Goal: Task Accomplishment & Management: Manage account settings

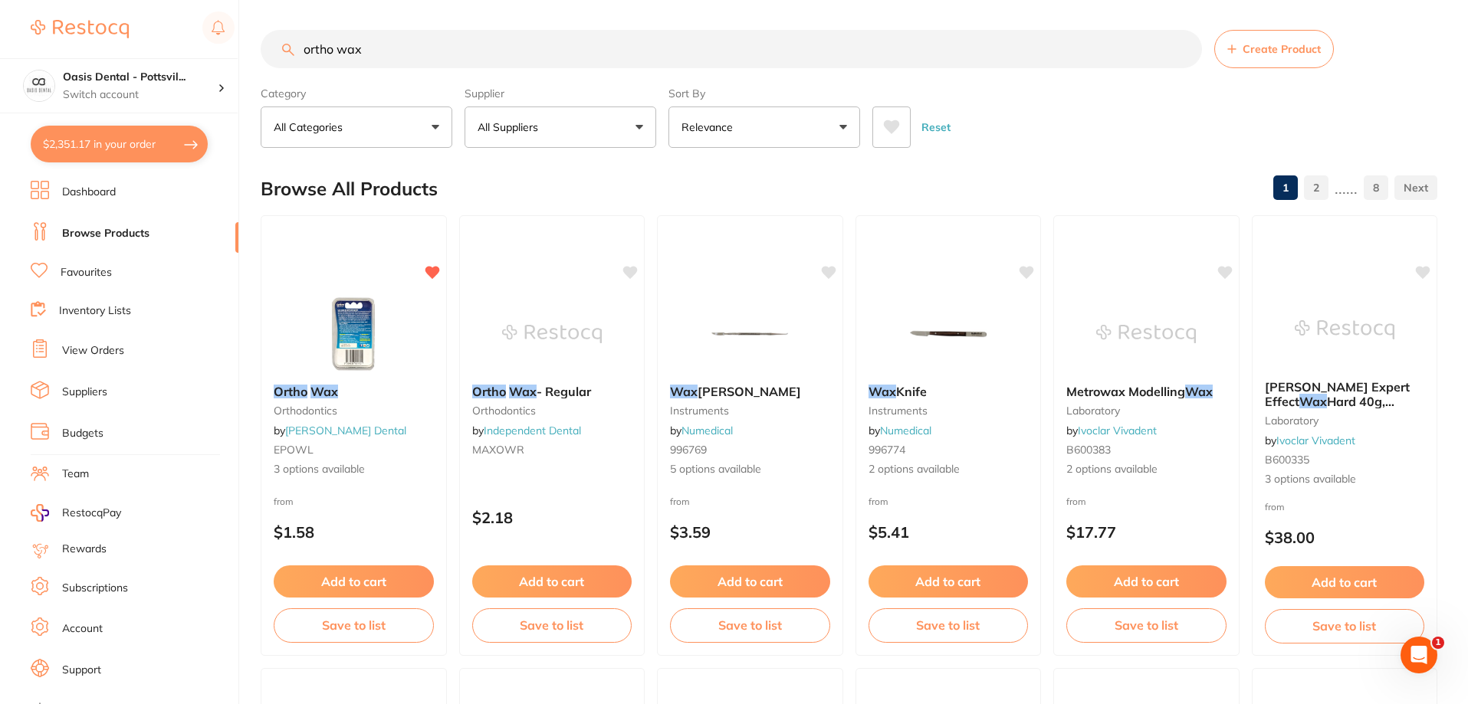
scroll to position [1, 0]
click at [114, 351] on link "View Orders" at bounding box center [93, 350] width 62 height 15
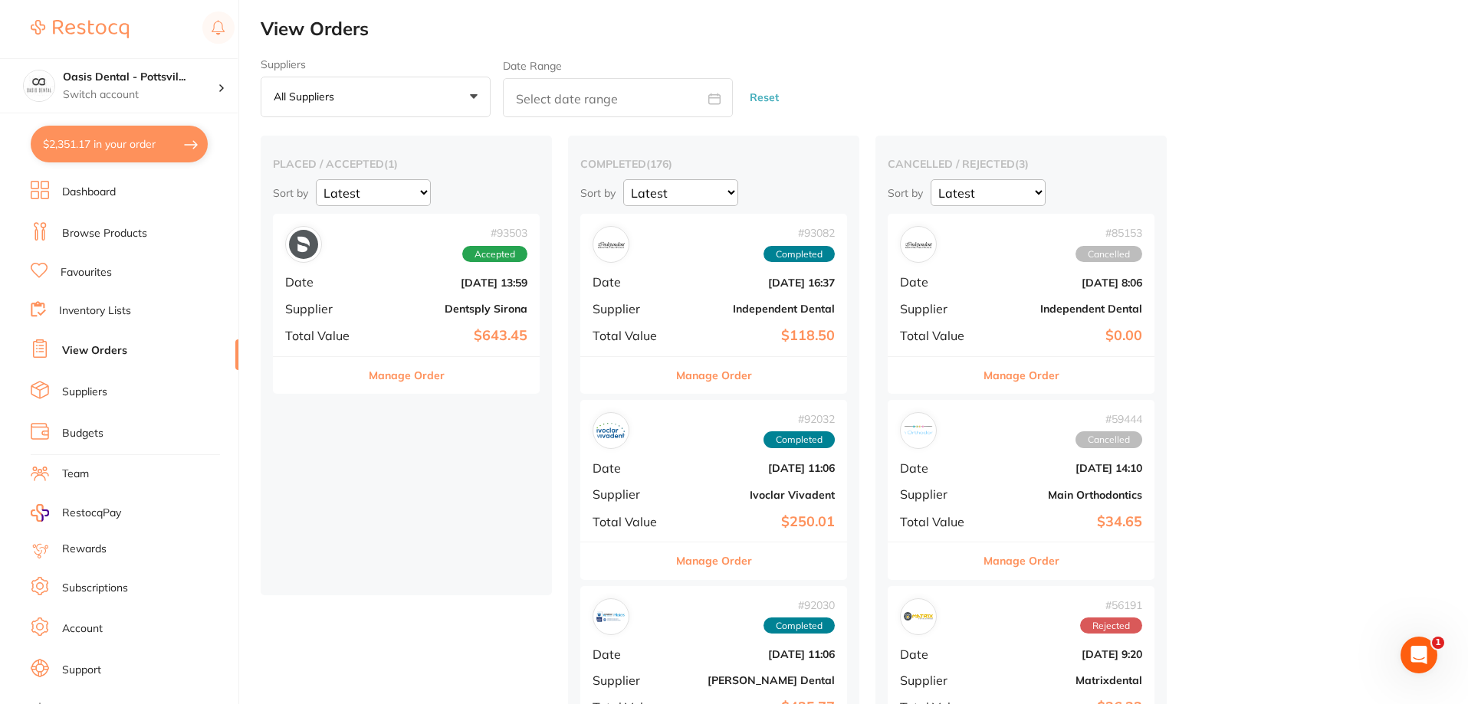
click at [375, 304] on div "# 93503 Accepted Date [DATE] 13:59 Supplier Dentsply Sirona Total Value $643.45" at bounding box center [406, 285] width 267 height 142
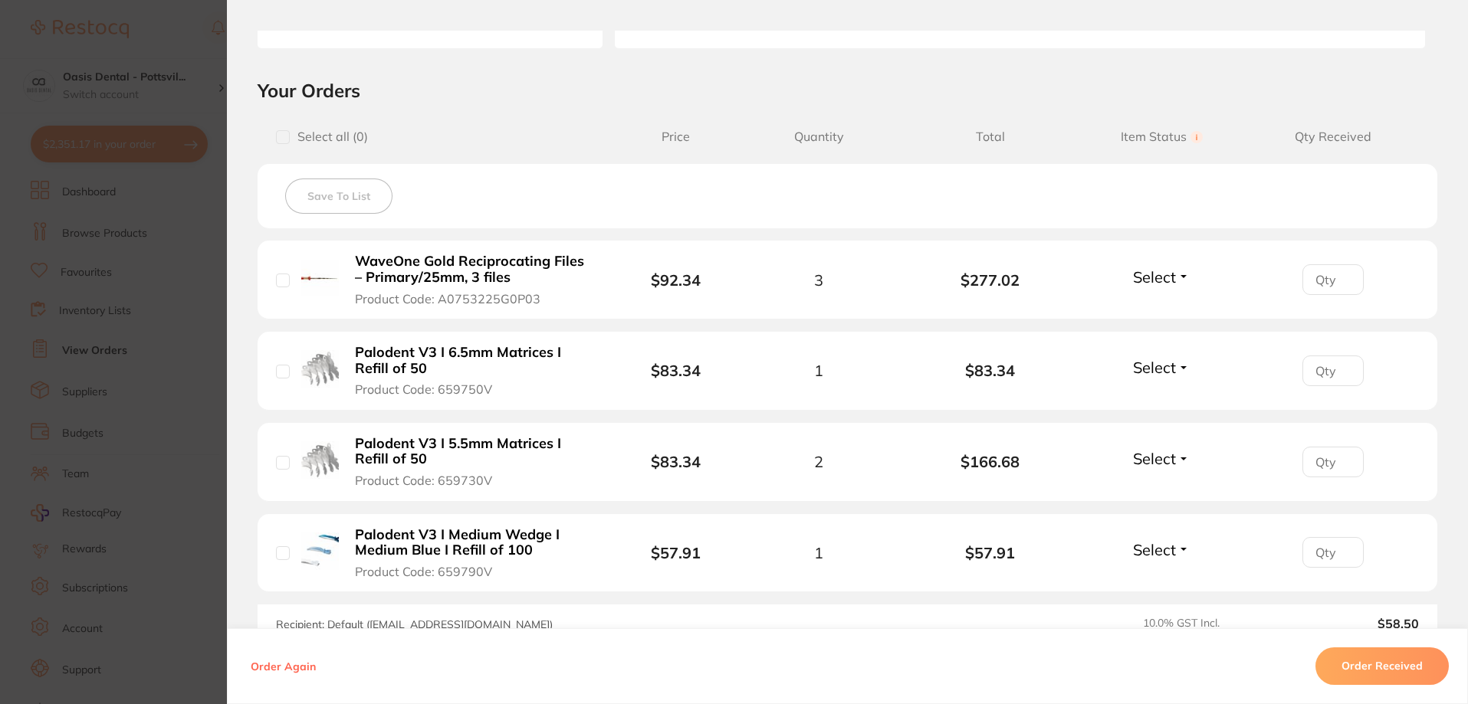
scroll to position [383, 0]
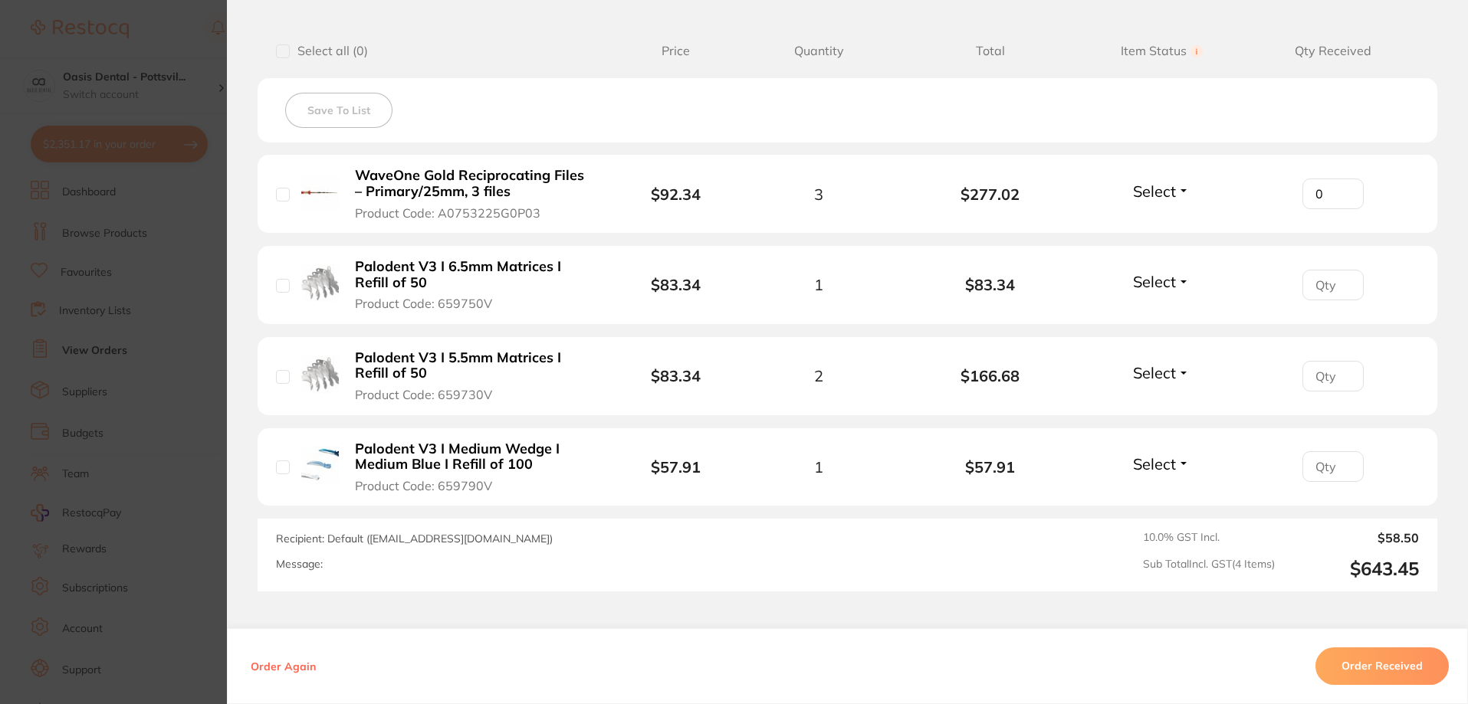
type input "0"
click at [1340, 199] on input "0" at bounding box center [1332, 194] width 61 height 31
type input "3"
click at [1157, 191] on span "Select" at bounding box center [1154, 191] width 43 height 19
click at [1150, 226] on span "Received" at bounding box center [1161, 223] width 39 height 11
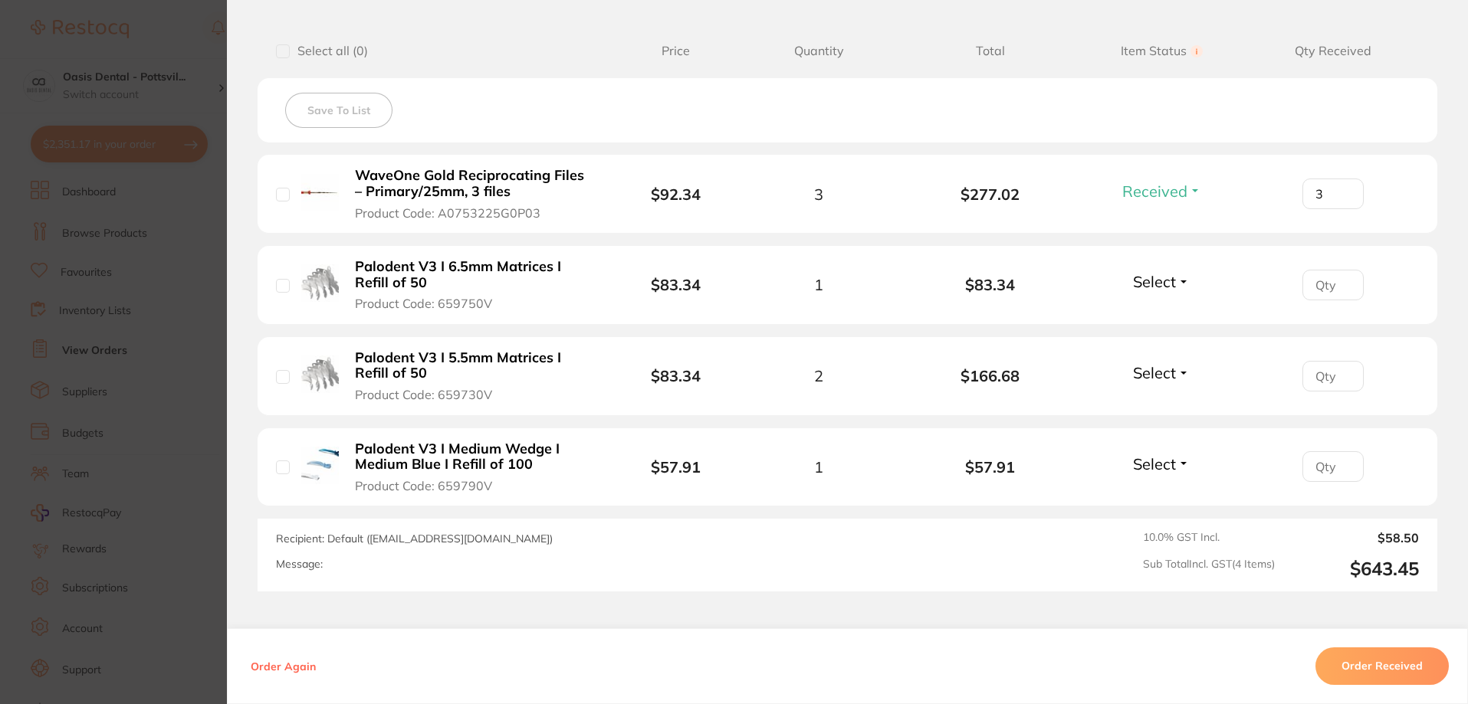
click at [1321, 287] on input "number" at bounding box center [1332, 285] width 61 height 31
type input "1"
drag, startPoint x: 1160, startPoint y: 276, endPoint x: 1150, endPoint y: 281, distance: 12.0
click at [1160, 277] on span "Select" at bounding box center [1154, 281] width 43 height 19
click at [1154, 310] on span "Received" at bounding box center [1161, 314] width 39 height 11
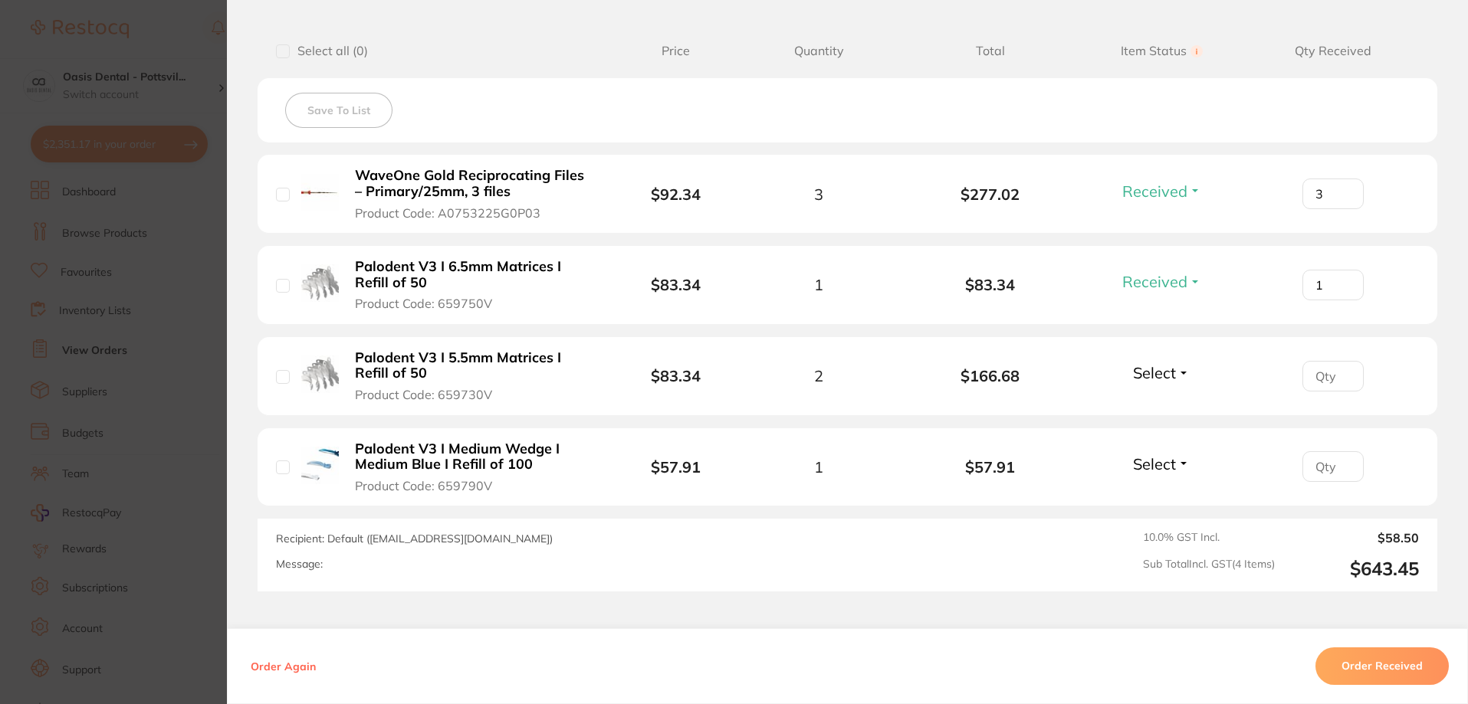
click at [1309, 377] on input "number" at bounding box center [1332, 376] width 61 height 31
type input "2"
click at [1167, 370] on span "Select" at bounding box center [1154, 372] width 43 height 19
drag, startPoint x: 1161, startPoint y: 407, endPoint x: 1176, endPoint y: 412, distance: 15.3
click at [1163, 407] on span "Received" at bounding box center [1161, 405] width 39 height 11
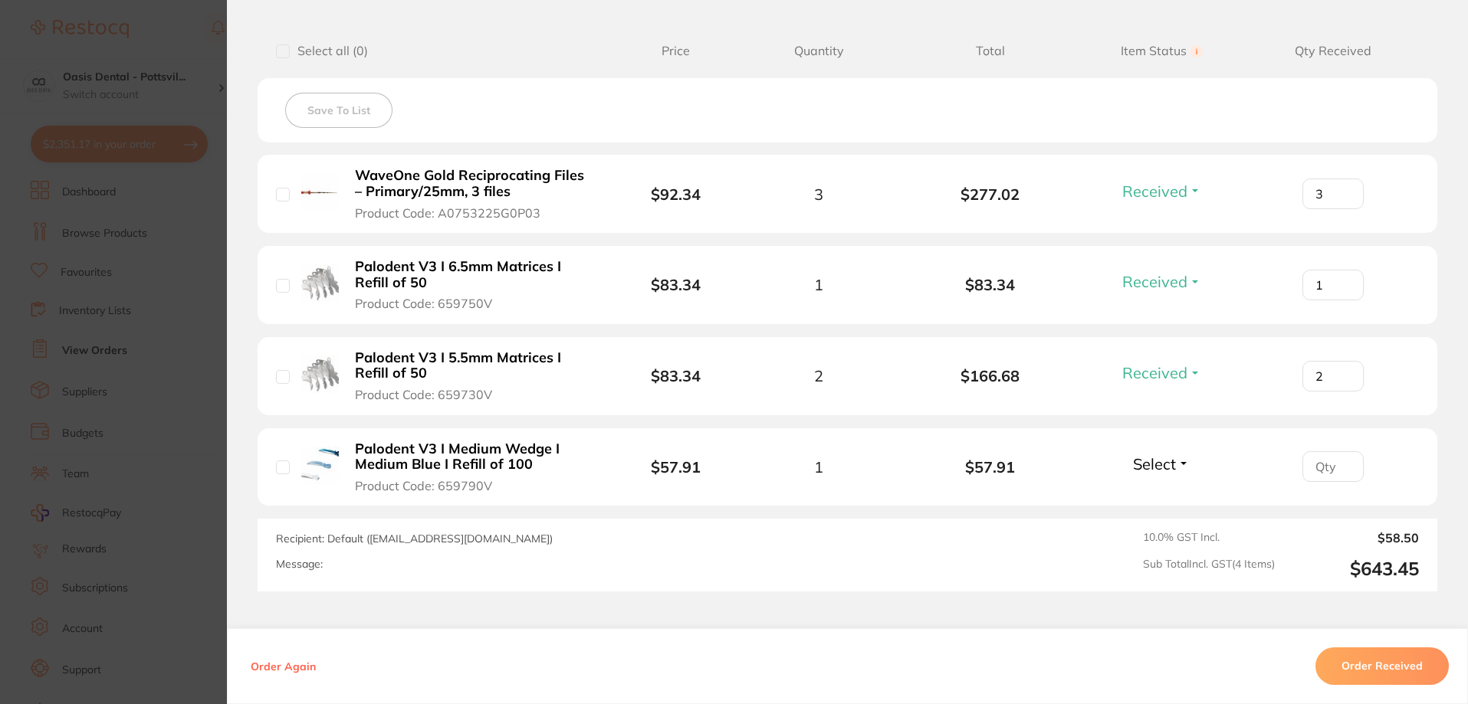
click at [1321, 470] on input "number" at bounding box center [1332, 466] width 61 height 31
type input "1"
click at [1159, 468] on span "Select" at bounding box center [1154, 464] width 43 height 19
click at [1154, 494] on li "Palodent V3 I Medium Wedge I Medium Blue I Refill of 100 Product Code: 659790V …" at bounding box center [848, 467] width 1180 height 79
click at [1166, 465] on span "Select" at bounding box center [1154, 464] width 43 height 19
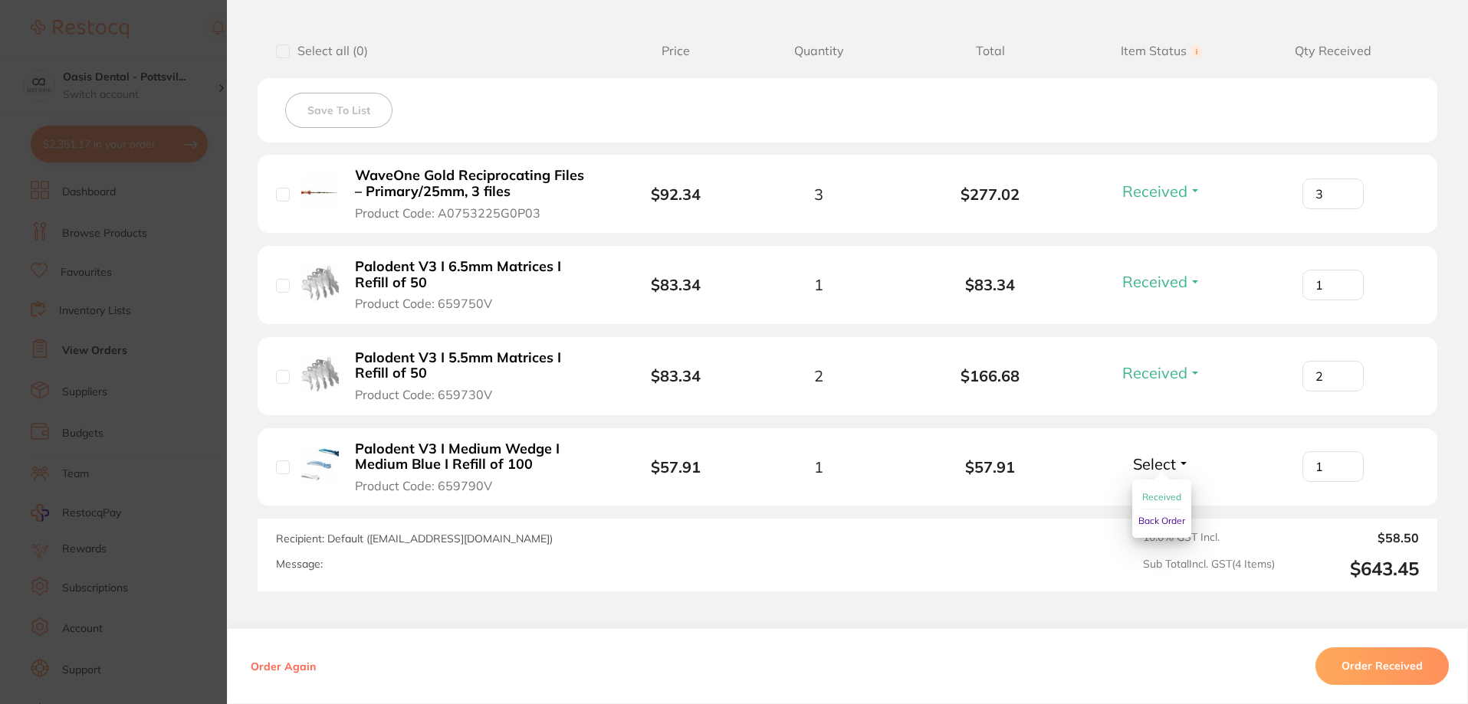
click at [1165, 495] on span "Received" at bounding box center [1161, 496] width 39 height 11
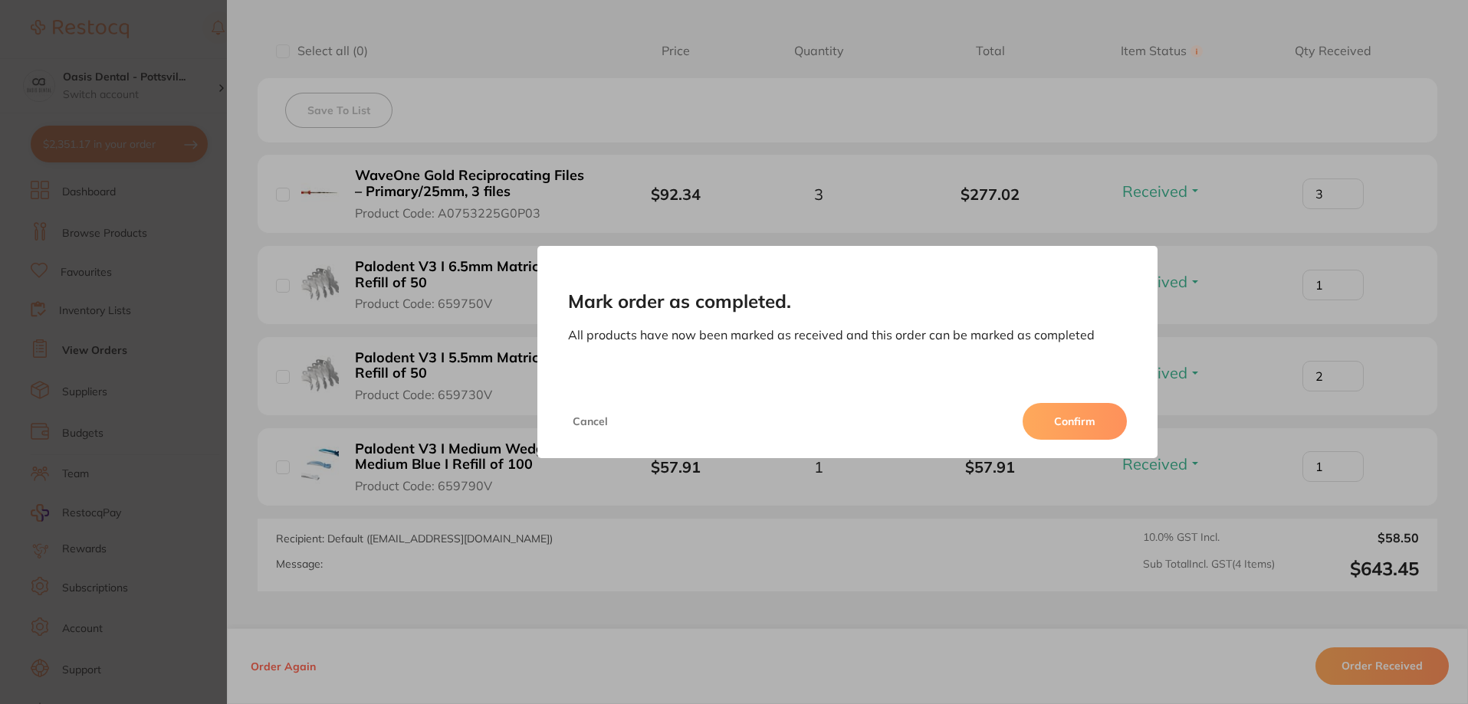
click at [1108, 430] on button "Confirm" at bounding box center [1074, 421] width 104 height 37
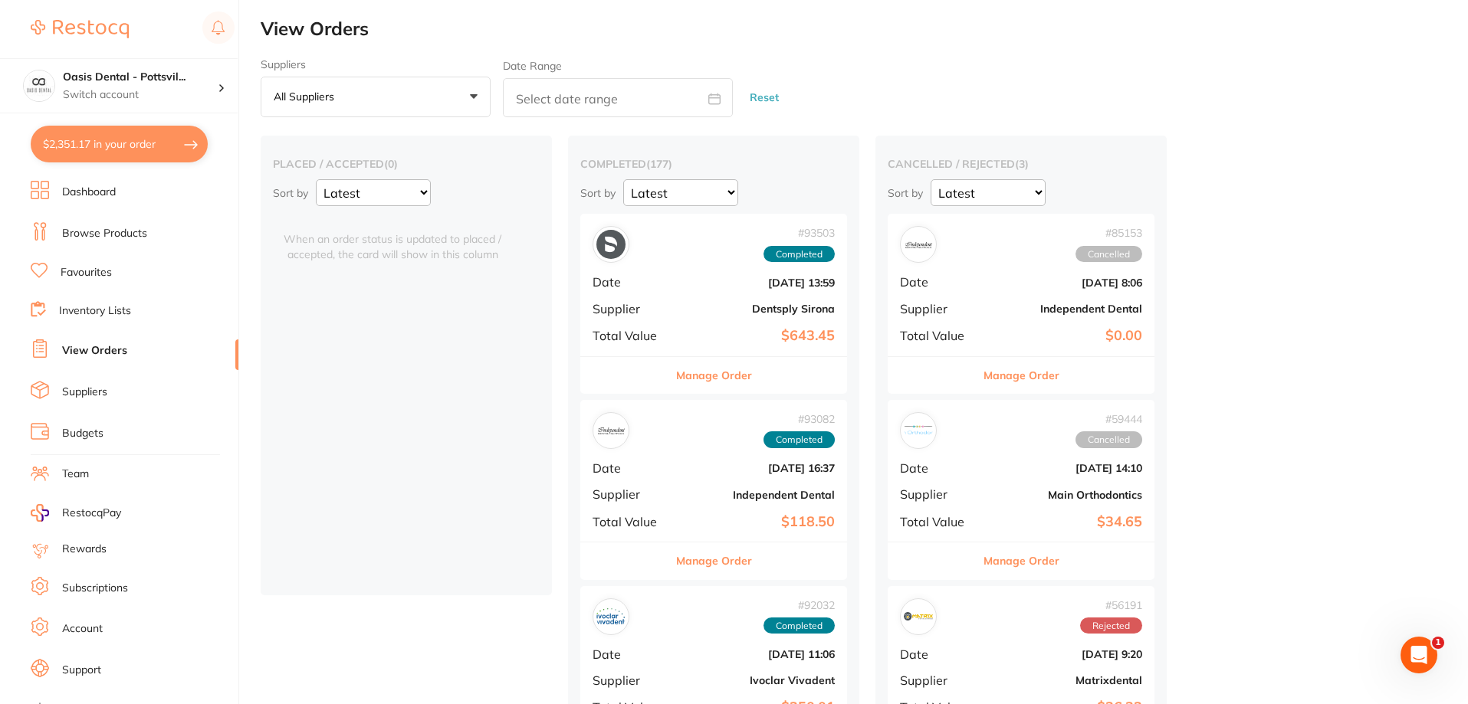
click at [106, 146] on button "$2,351.17 in your order" at bounding box center [119, 144] width 177 height 37
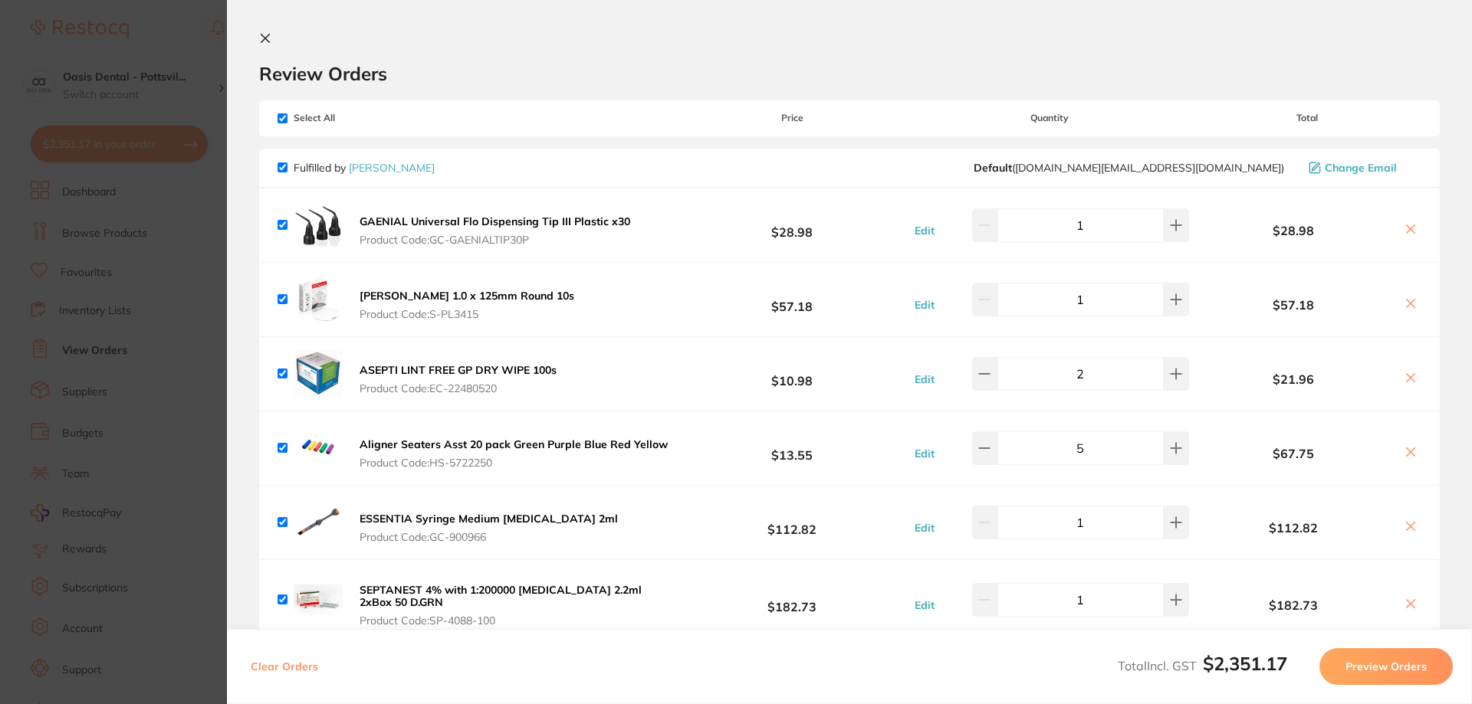
click at [259, 34] on icon at bounding box center [265, 38] width 12 height 12
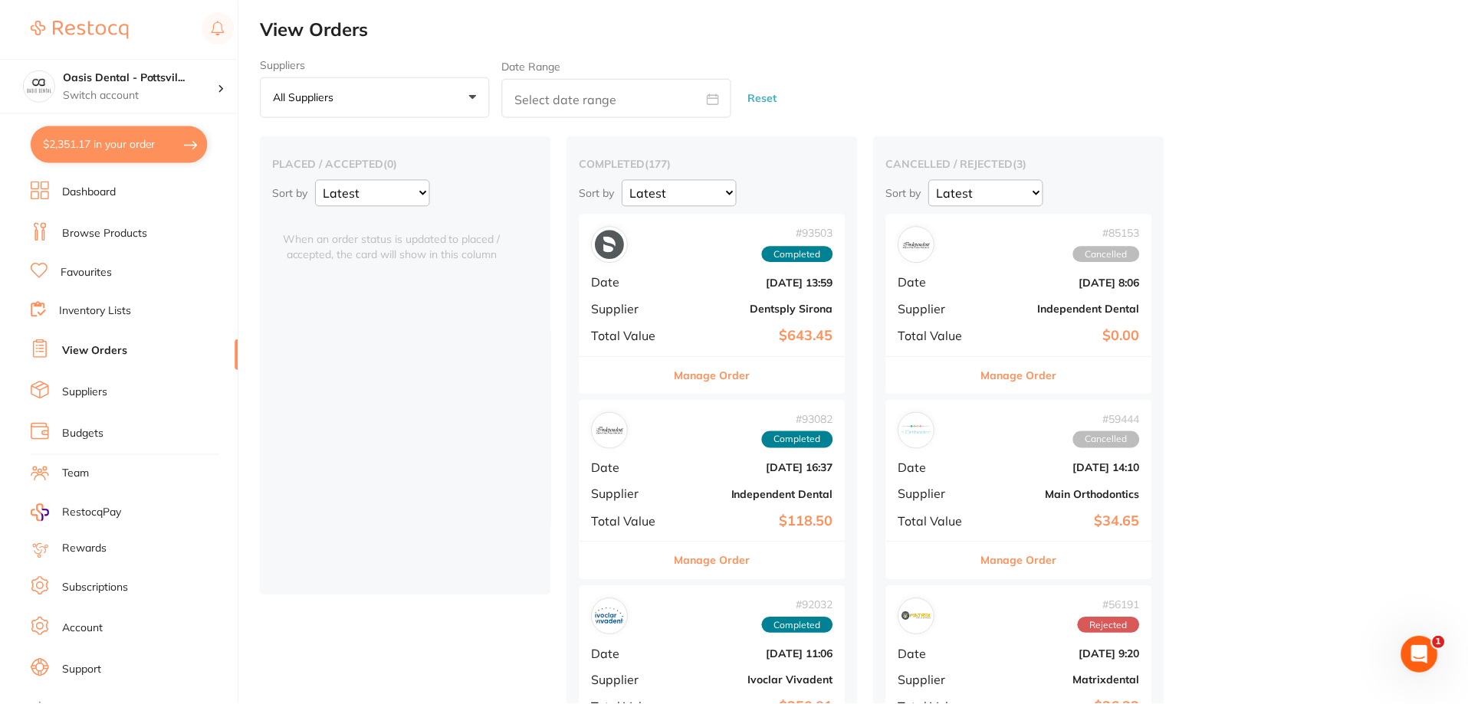
scroll to position [1, 0]
click at [101, 269] on link "Favourites" at bounding box center [86, 272] width 51 height 15
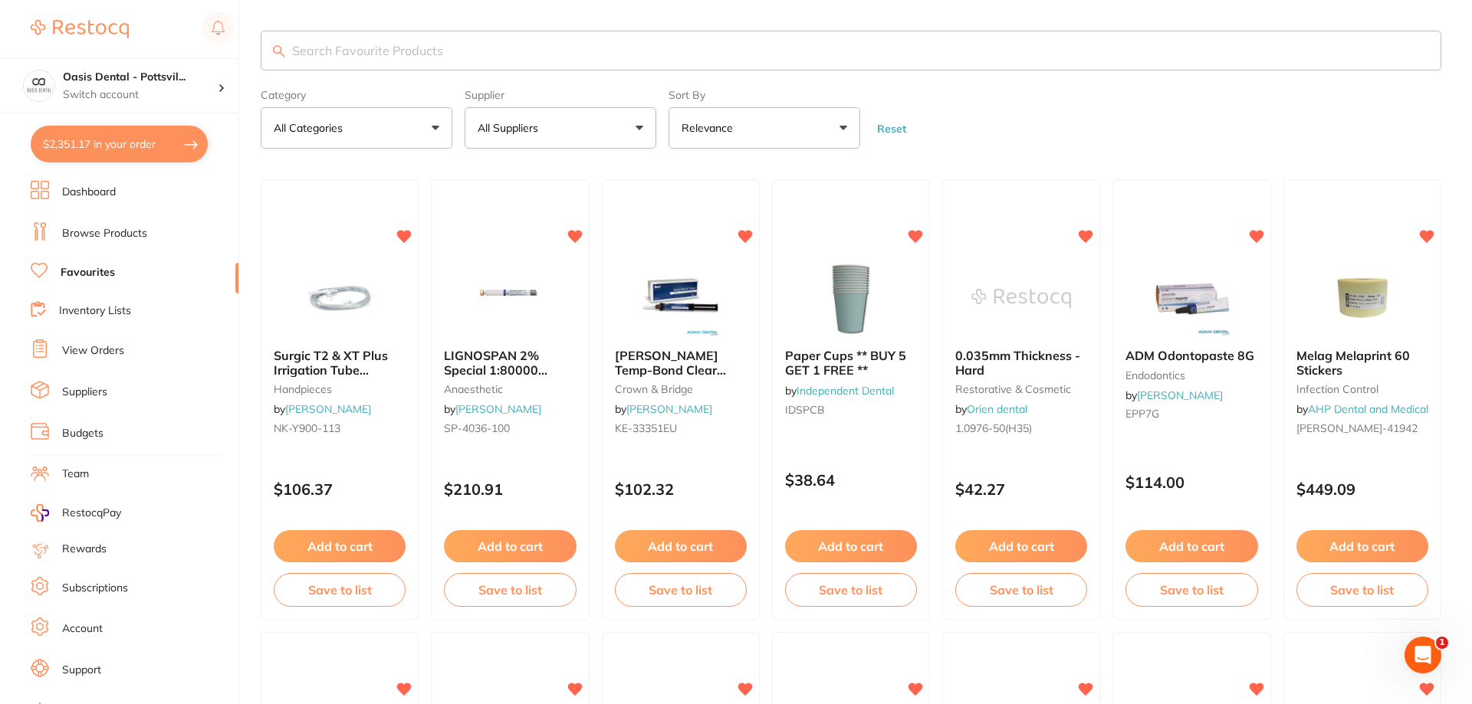
click at [412, 51] on input "search" at bounding box center [851, 51] width 1180 height 40
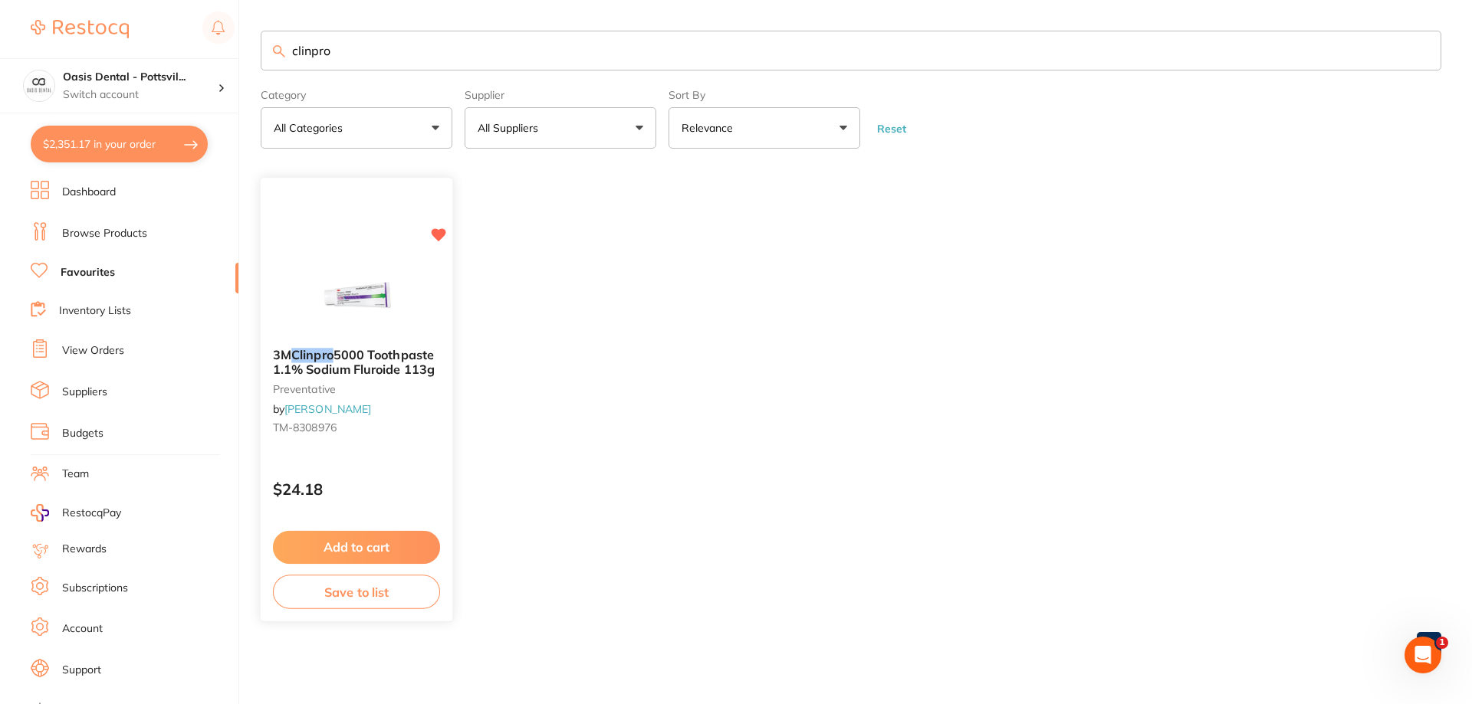
type input "clinpro"
click at [376, 536] on button "Add to cart" at bounding box center [356, 547] width 167 height 33
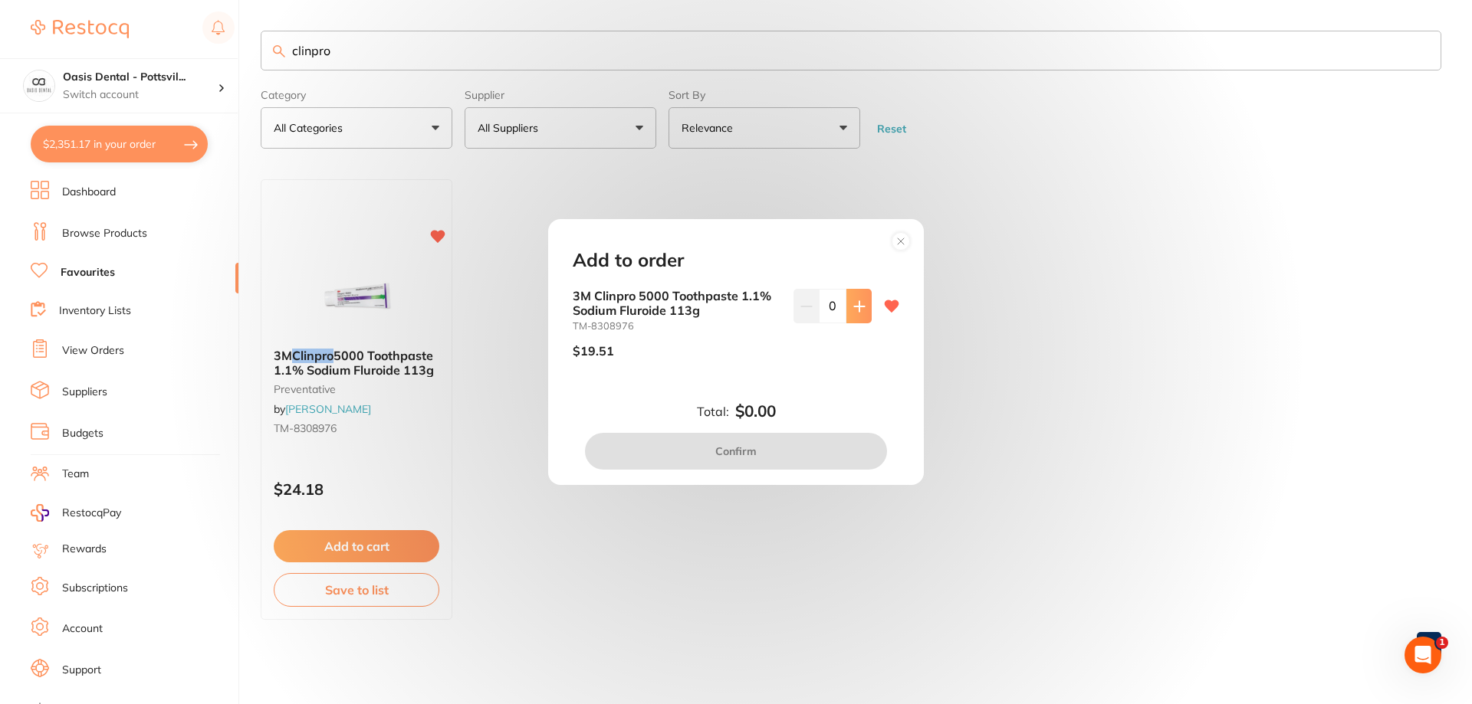
click at [858, 308] on icon at bounding box center [859, 306] width 12 height 12
click at [858, 307] on icon at bounding box center [859, 306] width 12 height 12
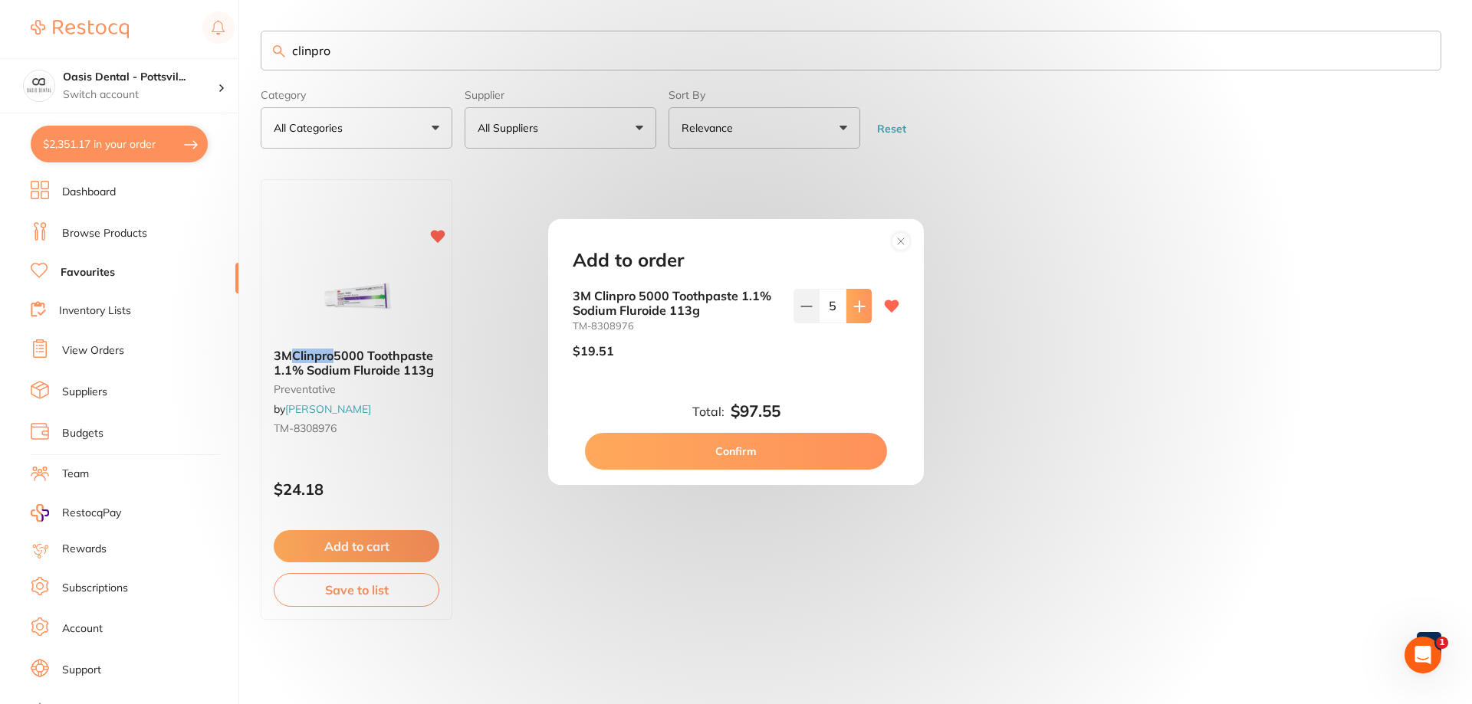
click at [855, 305] on icon at bounding box center [859, 306] width 10 height 10
type input "6"
click at [727, 449] on button "Confirm" at bounding box center [736, 451] width 302 height 37
checkbox input "false"
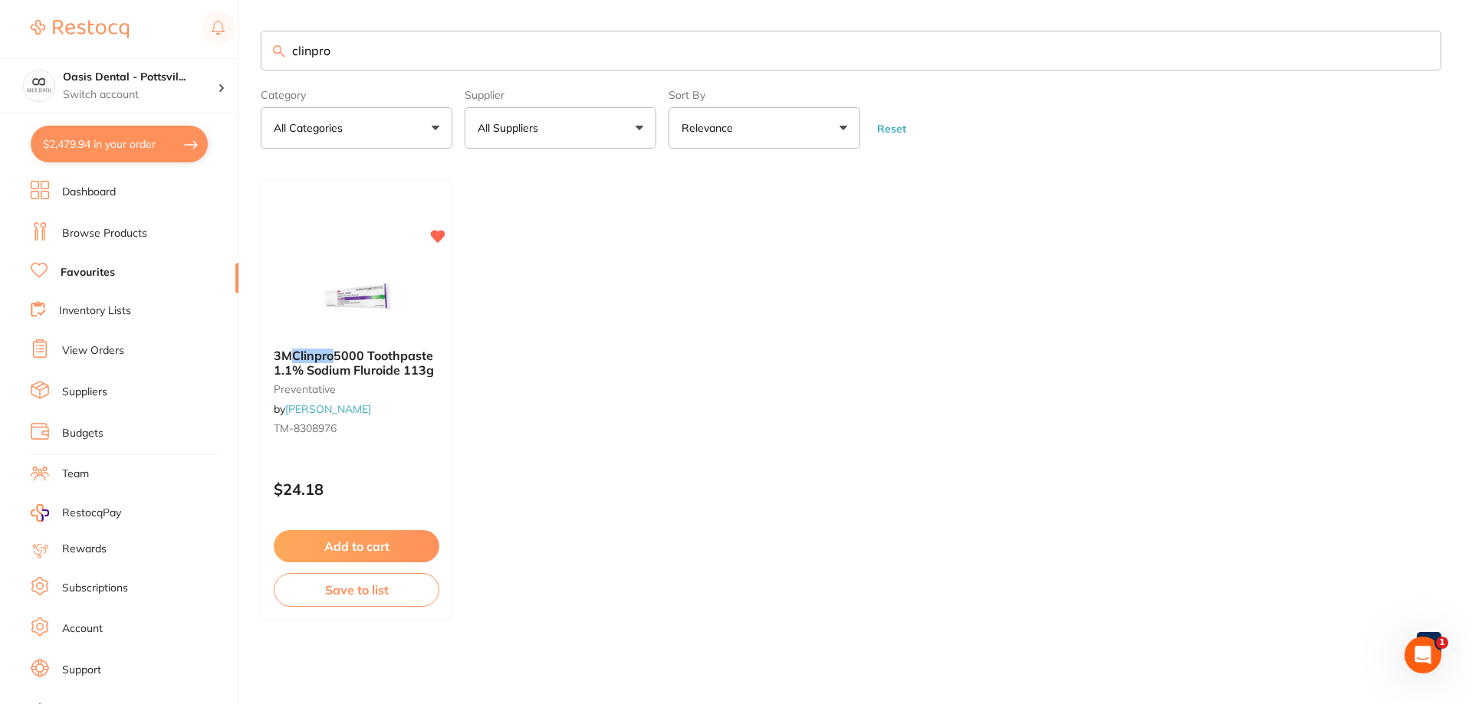
click at [136, 154] on button "$2,479.94 in your order" at bounding box center [119, 144] width 177 height 37
checkbox input "true"
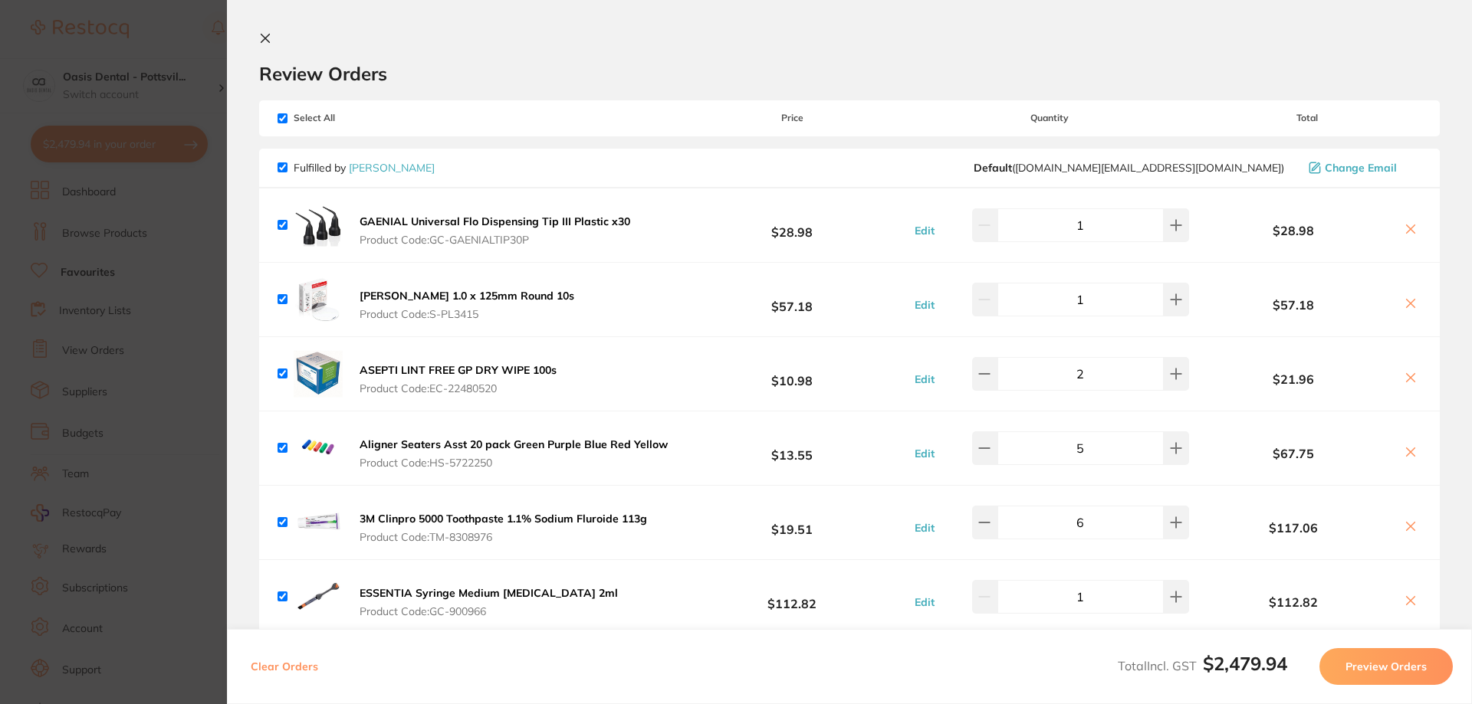
click at [261, 38] on icon at bounding box center [265, 38] width 12 height 12
